Goal: Task Accomplishment & Management: Use online tool/utility

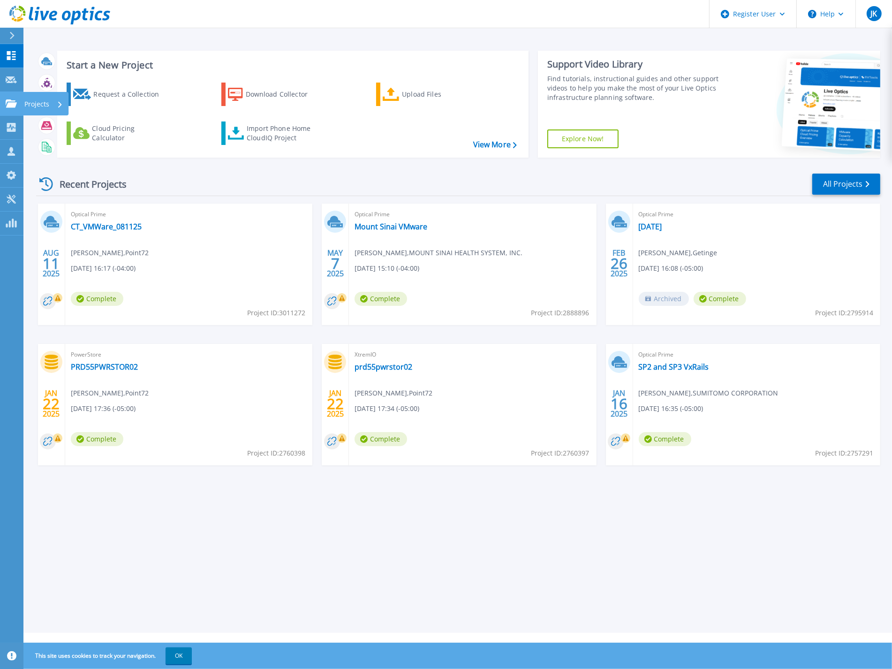
click at [15, 103] on icon at bounding box center [11, 103] width 11 height 8
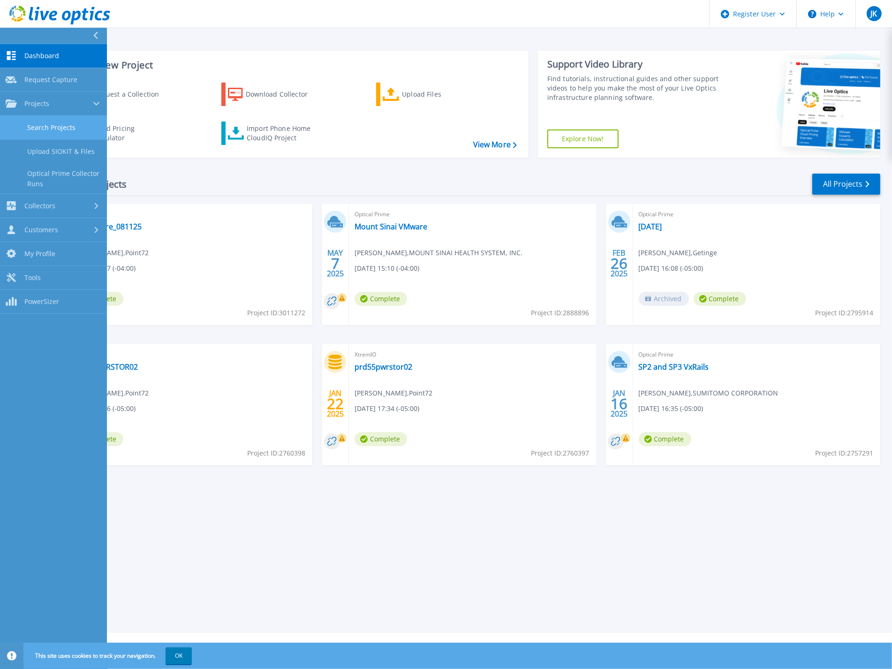
click at [44, 129] on link "Search Projects" at bounding box center [53, 128] width 107 height 24
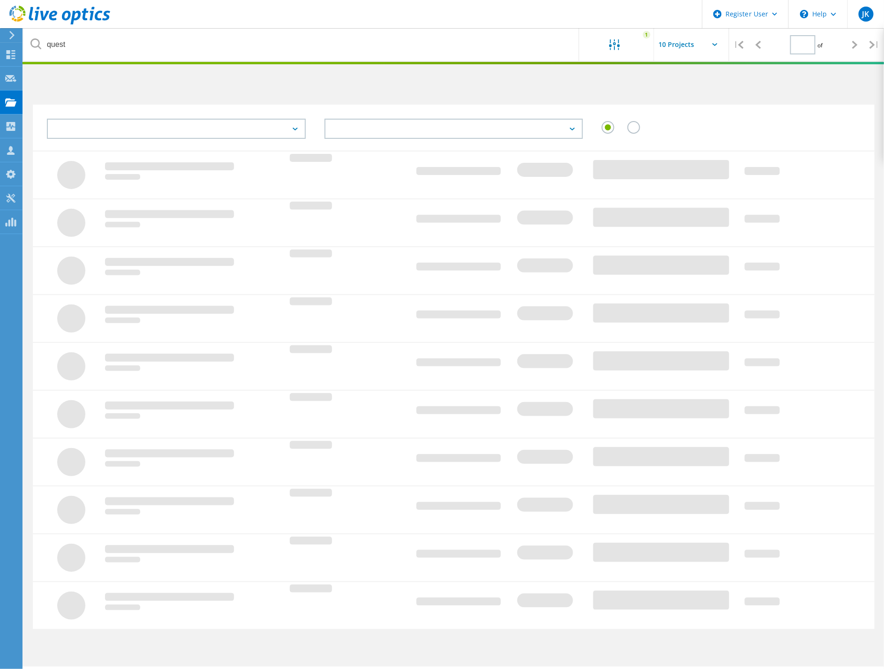
type input "1"
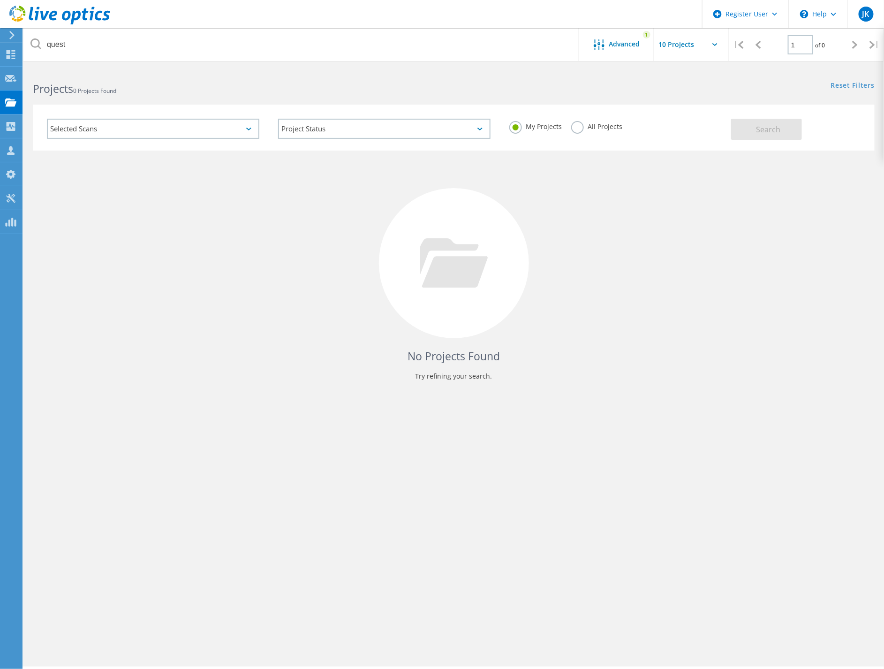
click at [575, 129] on label "All Projects" at bounding box center [596, 125] width 51 height 9
click at [0, 0] on input "All Projects" at bounding box center [0, 0] width 0 height 0
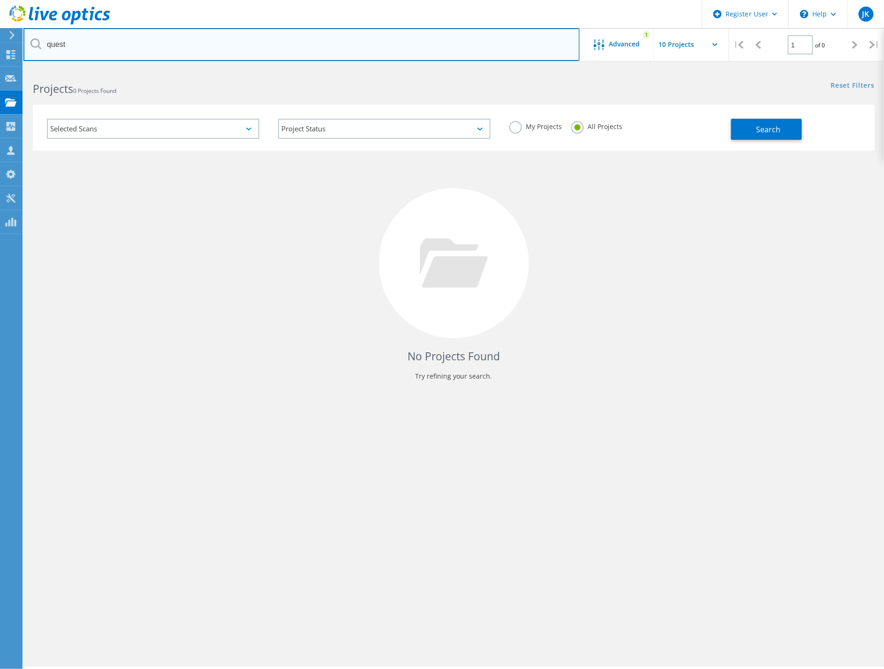
click at [144, 30] on input "quest" at bounding box center [301, 44] width 556 height 33
type input "q"
type input "@[DOMAIN_NAME]"
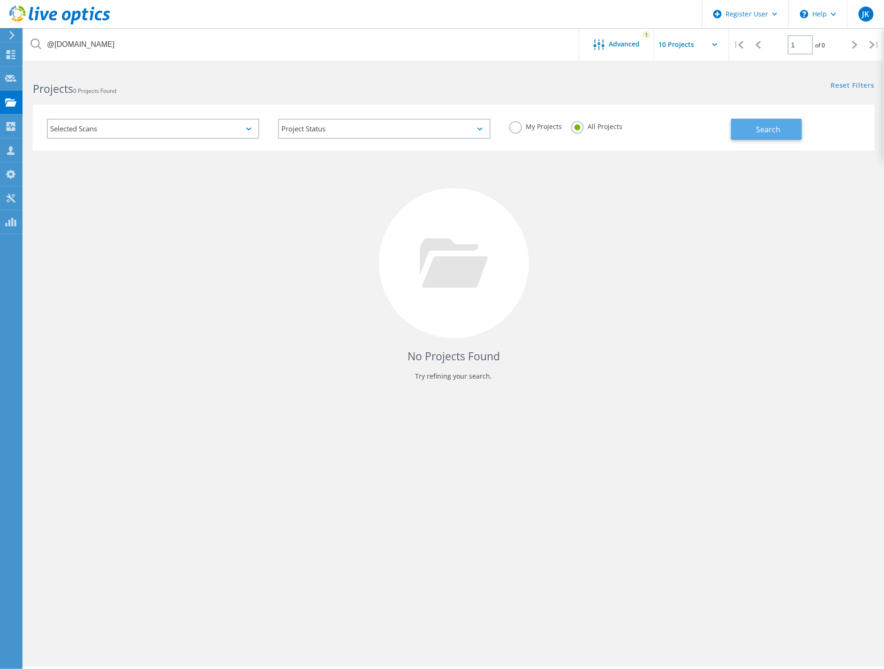
click at [759, 128] on span "Search" at bounding box center [769, 129] width 24 height 10
click at [690, 49] on input "text" at bounding box center [702, 44] width 94 height 33
click at [687, 100] on div "Show 30 Projects" at bounding box center [701, 99] width 93 height 15
type input "Show 30 Projects"
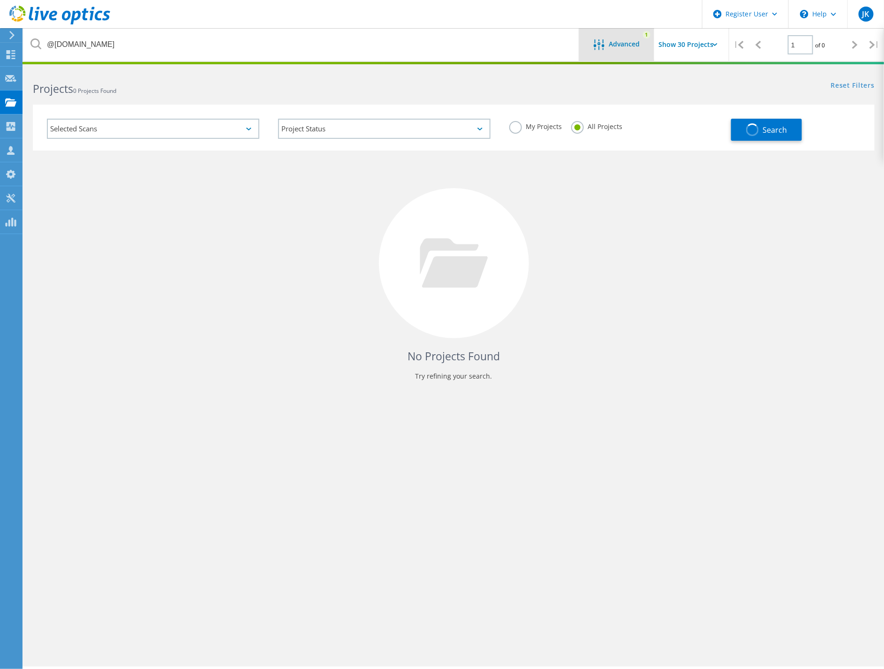
click at [630, 47] on span "Advanced" at bounding box center [624, 44] width 31 height 7
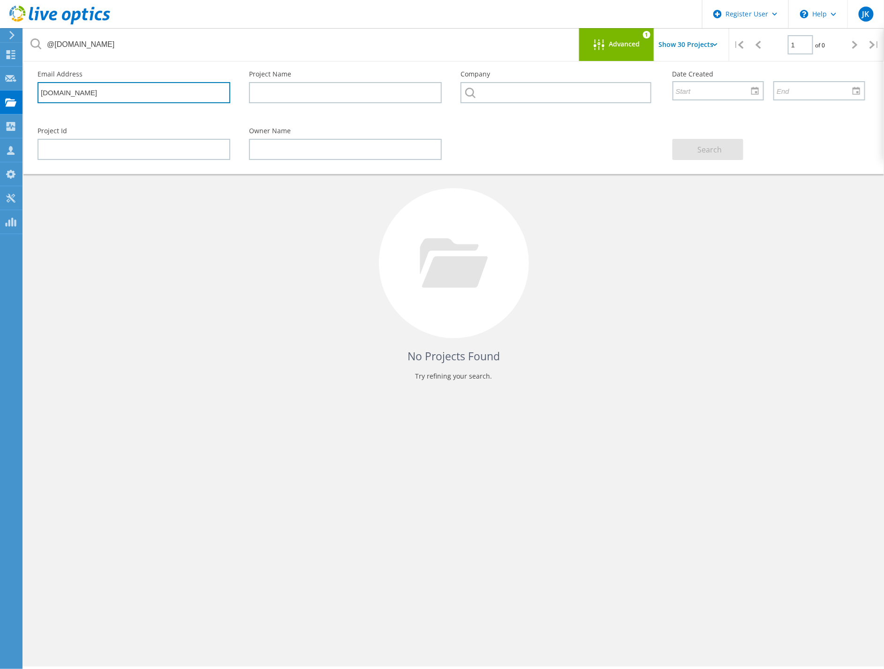
drag, startPoint x: 116, startPoint y: 90, endPoint x: 31, endPoint y: 91, distance: 84.5
click at [31, 91] on div "Email Address michaelkors.com" at bounding box center [134, 86] width 212 height 51
type input "@citadel.com"
click at [712, 152] on span "Search" at bounding box center [710, 150] width 24 height 10
